Goal: Task Accomplishment & Management: Manage account settings

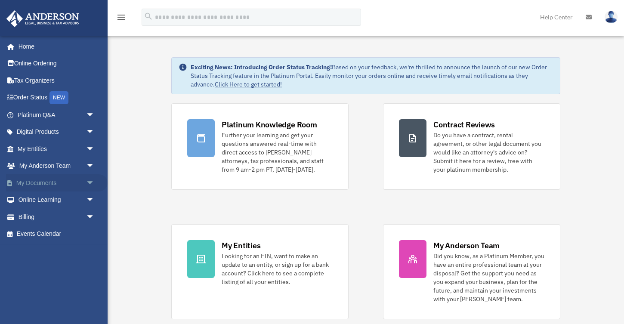
click at [38, 182] on link "My Documents arrow_drop_down" at bounding box center [57, 182] width 102 height 17
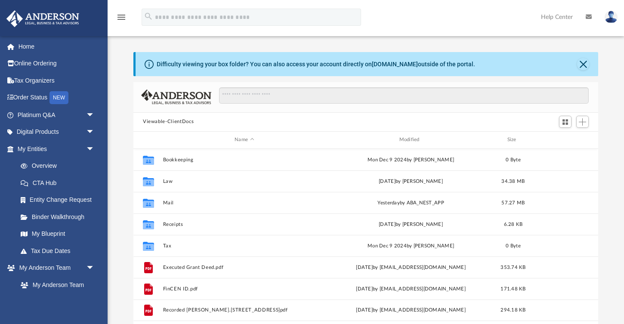
scroll to position [195, 465]
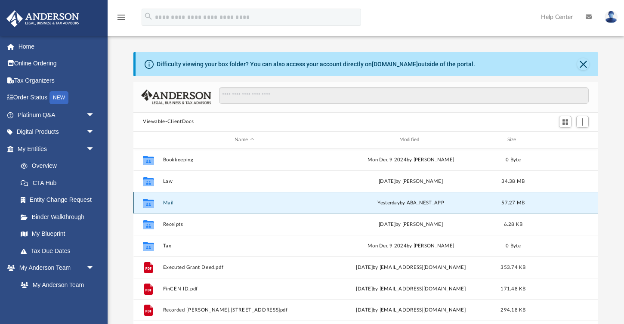
click at [172, 203] on button "Mail" at bounding box center [244, 203] width 163 height 6
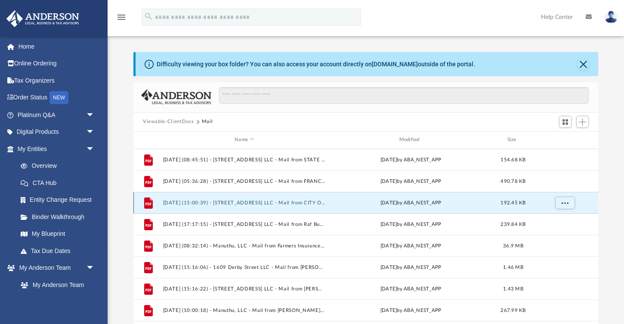
click at [172, 203] on button "2025.03.07 (15:00:39) - 1426 Spruce Street LLC - Mail from CITY OF BERKELEY Fin…" at bounding box center [244, 203] width 163 height 6
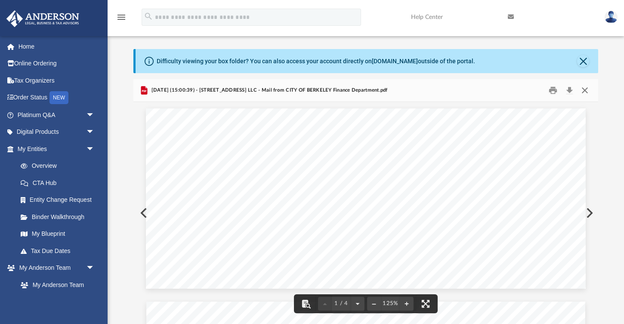
click at [587, 93] on button "Close" at bounding box center [584, 89] width 15 height 13
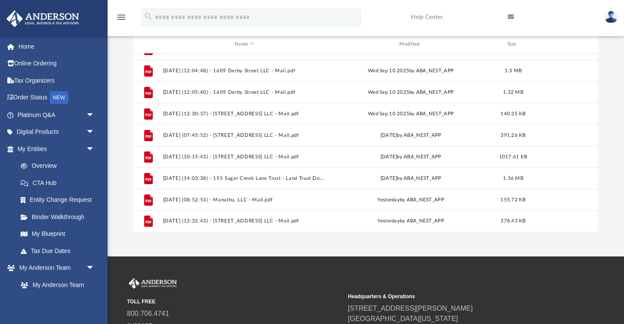
scroll to position [182, 0]
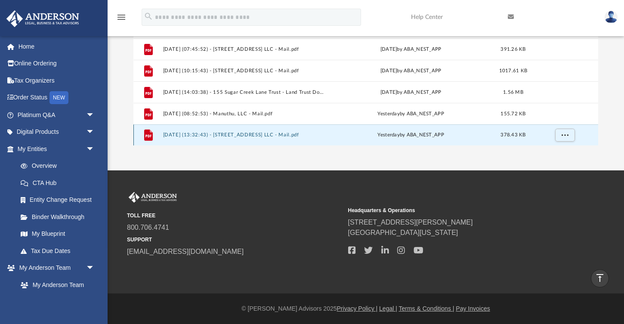
click at [275, 135] on button "2025.09.25 (13:32:43) - 1207 Union Street LLC - Mail.pdf" at bounding box center [244, 135] width 163 height 6
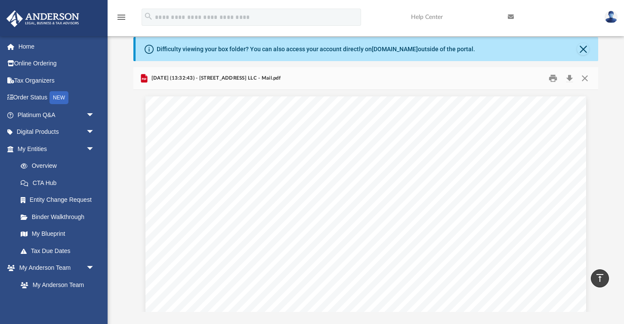
scroll to position [0, 0]
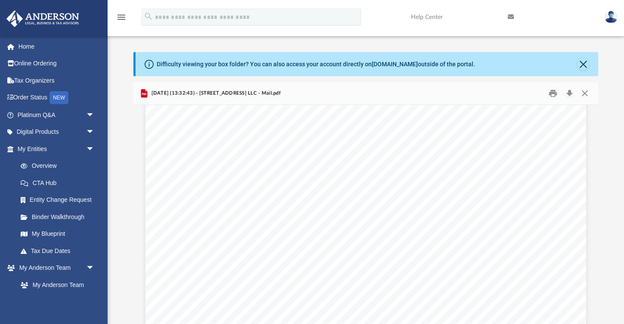
scroll to position [1316, 0]
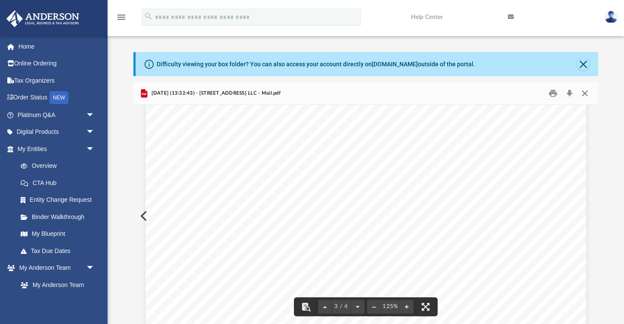
click at [582, 89] on button "Close" at bounding box center [584, 92] width 15 height 13
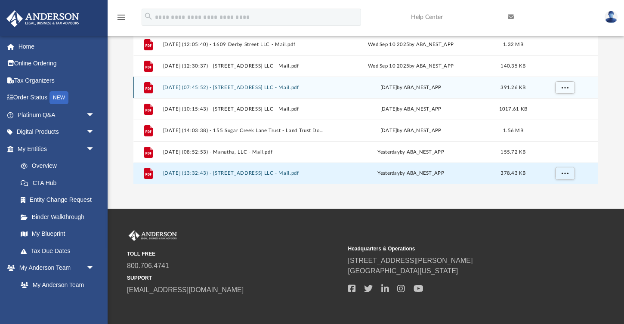
scroll to position [182, 0]
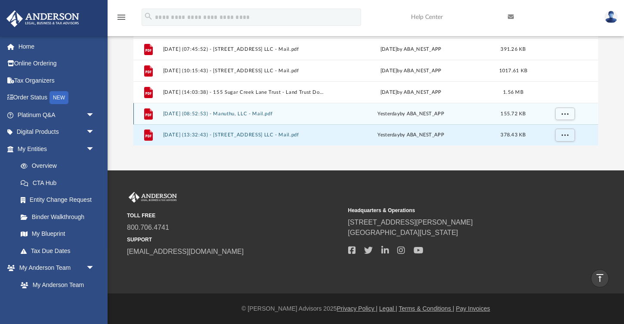
click at [298, 108] on div "File 2025.09.25 (08:52:53) - Manuthu, LLC - Mail.pdf yesterday by ABA_NEST_APP …" at bounding box center [365, 114] width 465 height 22
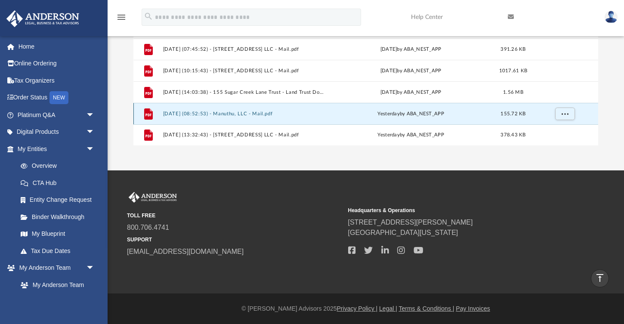
click at [287, 115] on button "2025.09.25 (08:52:53) - Manuthu, LLC - Mail.pdf" at bounding box center [244, 114] width 163 height 6
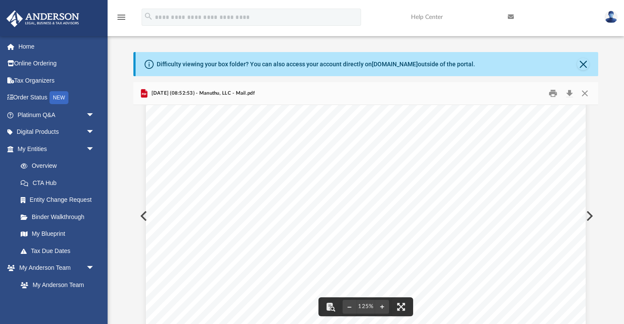
scroll to position [64, 0]
click at [587, 93] on button "Close" at bounding box center [584, 92] width 15 height 13
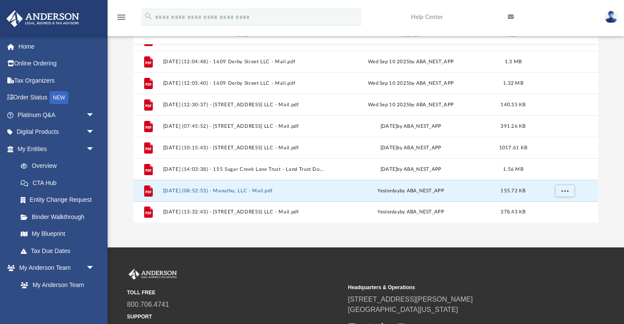
scroll to position [128, 0]
